Goal: Find specific page/section: Find specific page/section

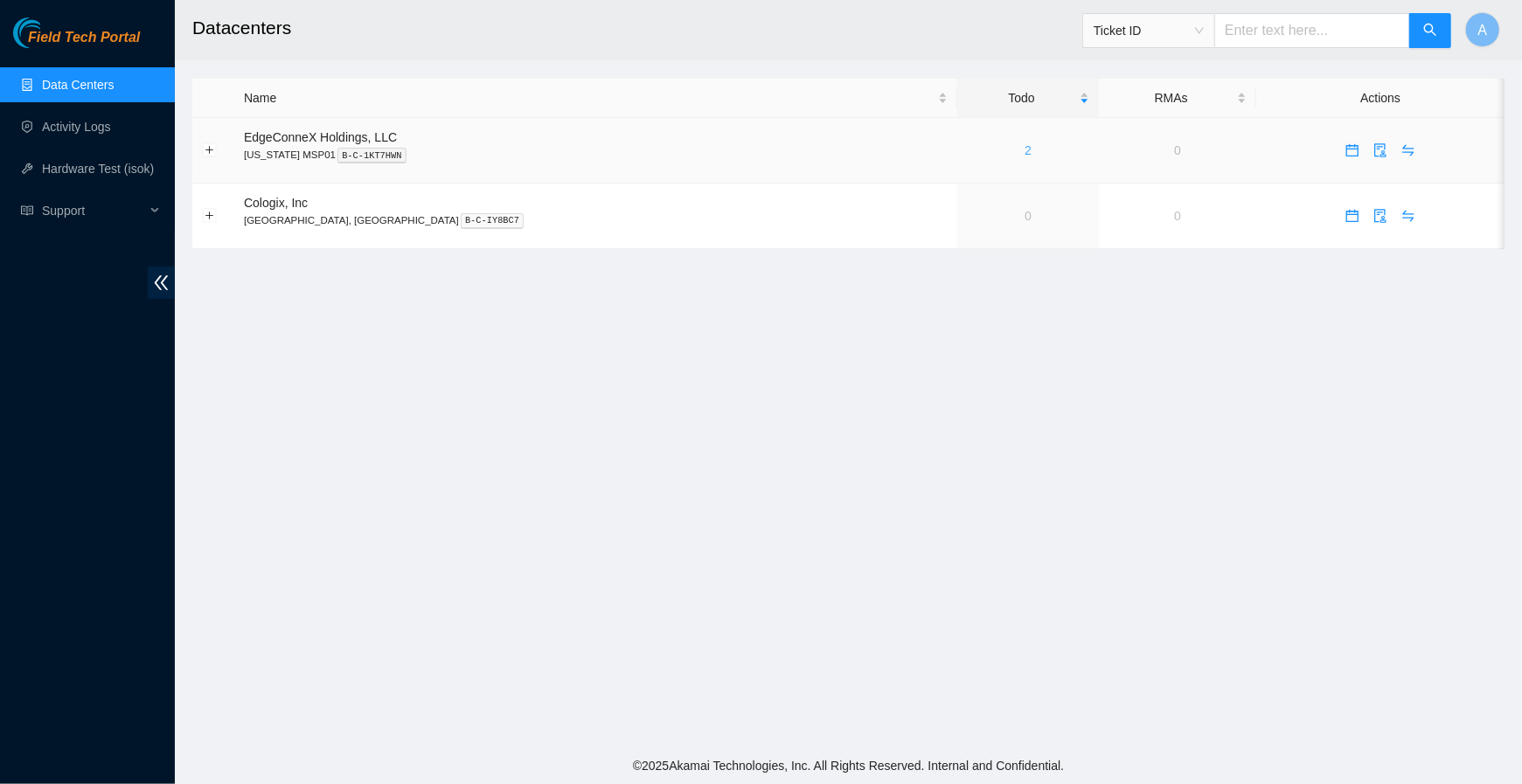
click at [1024, 154] on link "2" at bounding box center [1028, 150] width 7 height 14
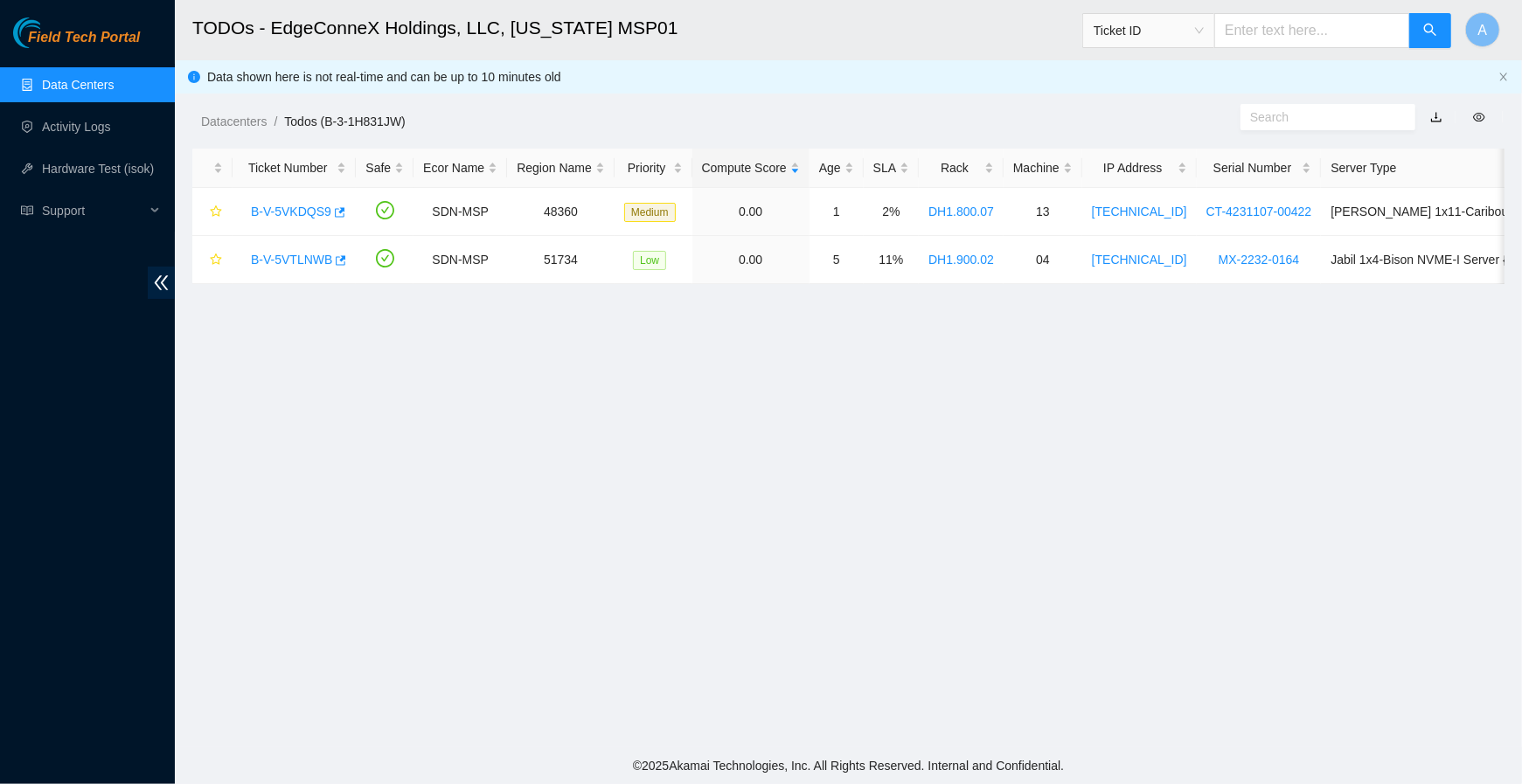
click at [93, 92] on link "Data Centers" at bounding box center [77, 85] width 72 height 14
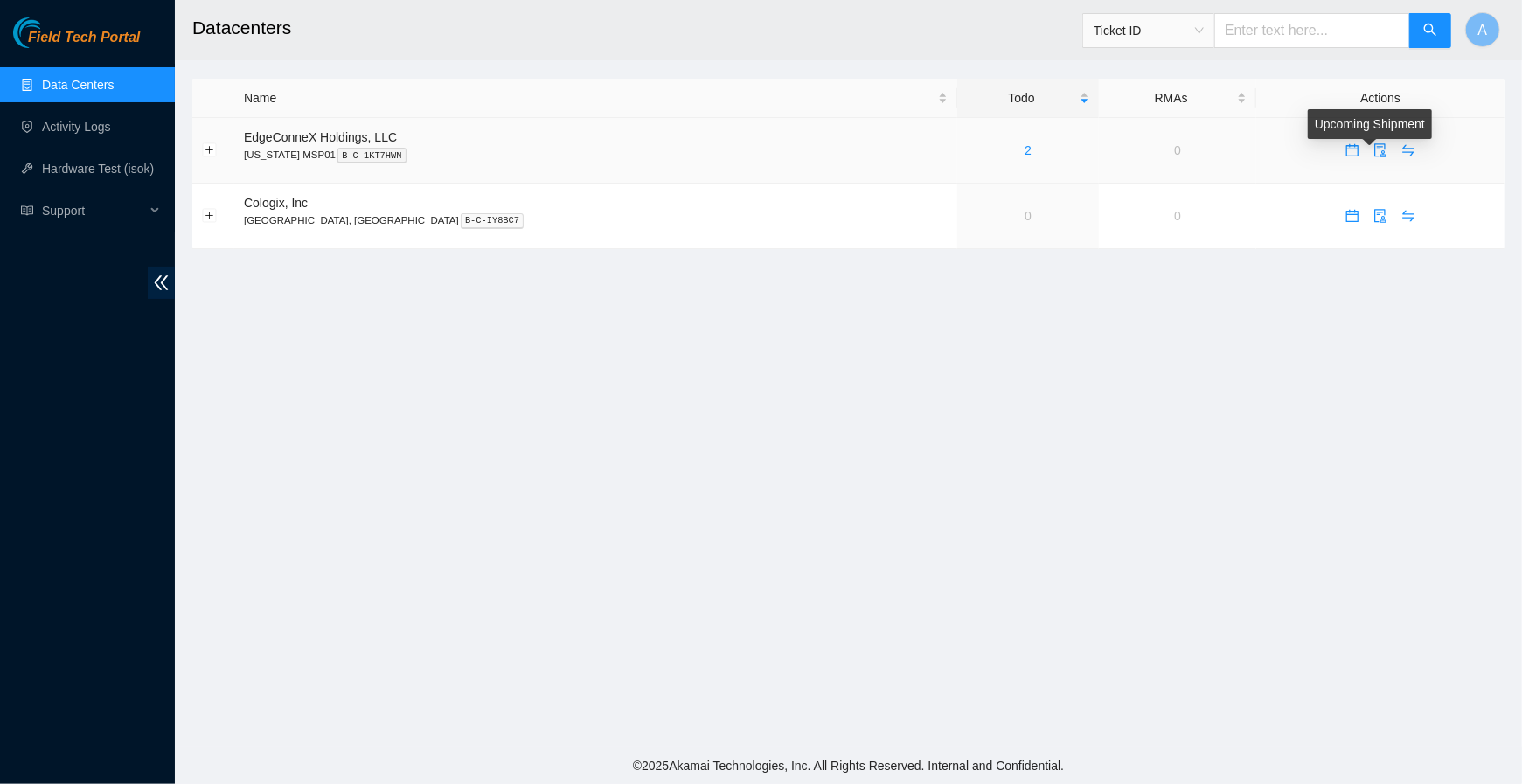
click at [1369, 147] on body "Field Tech Portal Data Centers Activity Logs Hardware Test (isok) Support Datac…" at bounding box center [761, 392] width 1522 height 784
click at [1401, 147] on icon "swap" at bounding box center [1408, 150] width 14 height 14
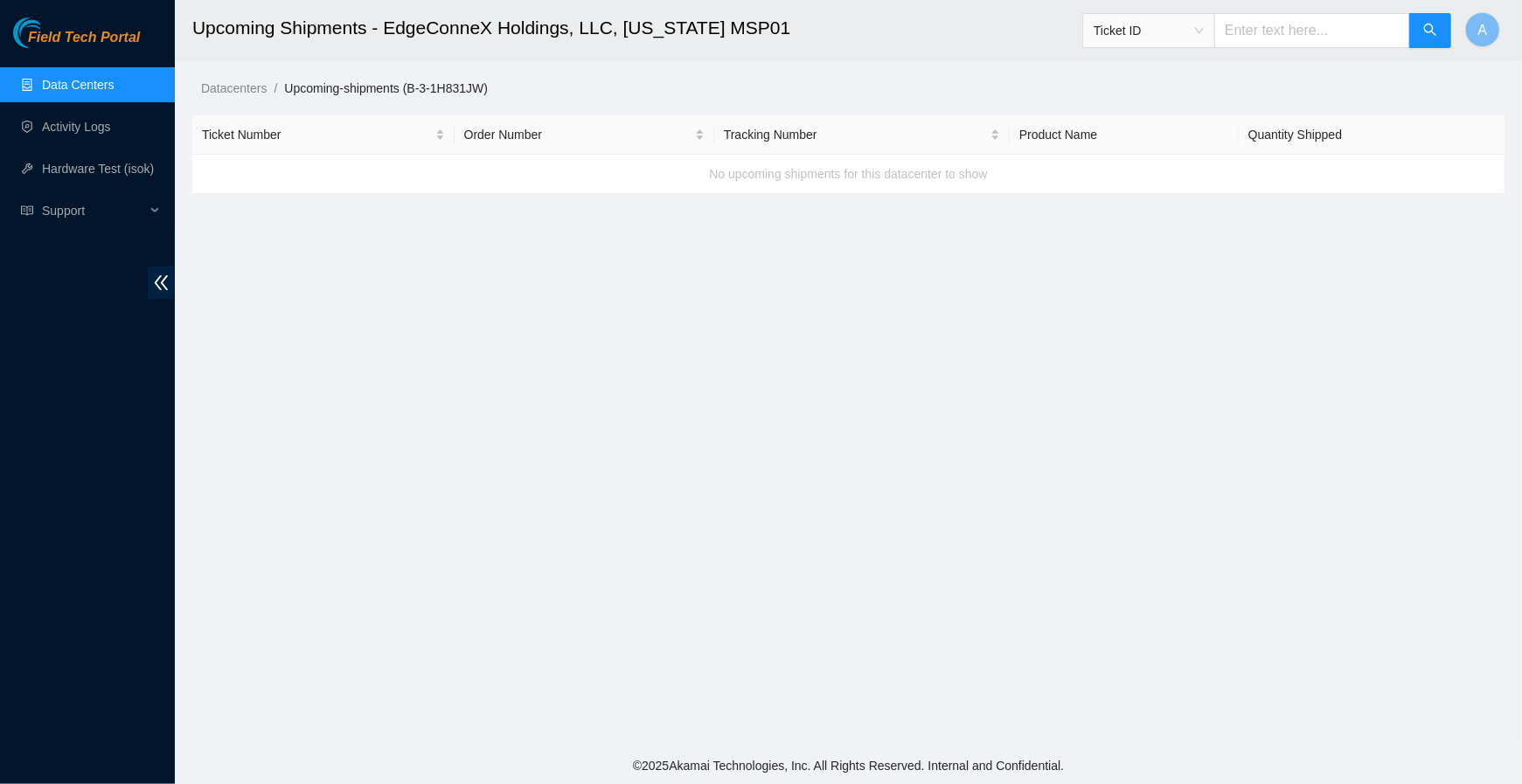
click at [114, 77] on link "Data Centers" at bounding box center [77, 85] width 72 height 14
